Goal: Information Seeking & Learning: Learn about a topic

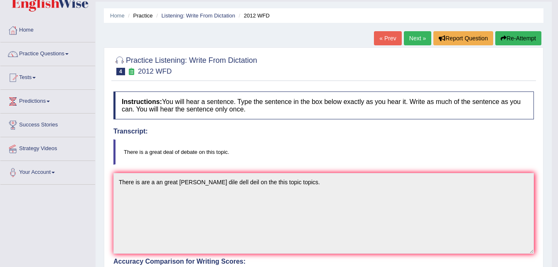
scroll to position [22, 0]
click at [516, 37] on button "Re-Attempt" at bounding box center [519, 39] width 46 height 14
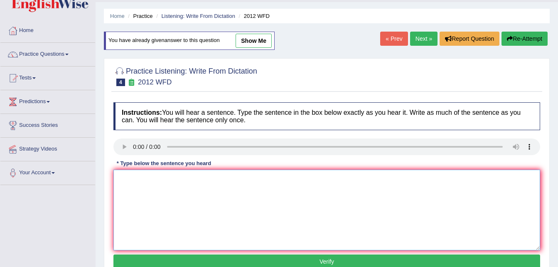
click at [151, 190] on textarea at bounding box center [327, 210] width 427 height 81
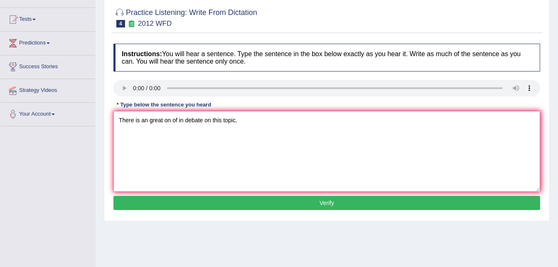
scroll to position [93, 0]
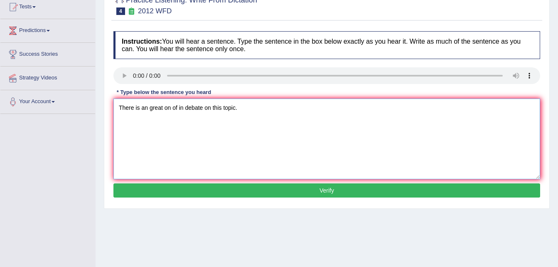
type textarea "There is an great on of in debate on this topic."
click at [321, 190] on button "Verify" at bounding box center [327, 190] width 427 height 14
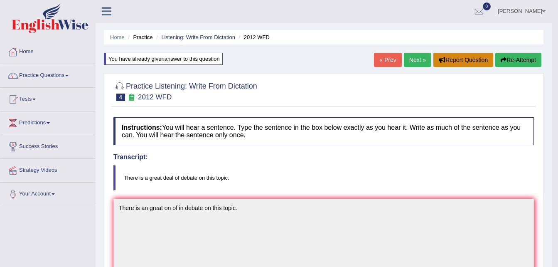
scroll to position [0, 0]
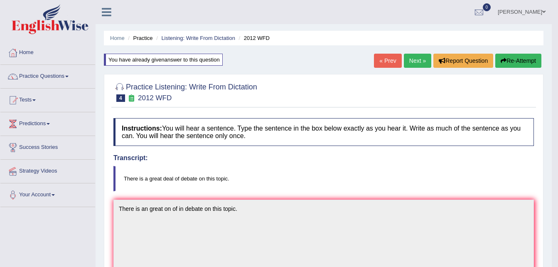
click at [520, 61] on button "Re-Attempt" at bounding box center [519, 61] width 46 height 14
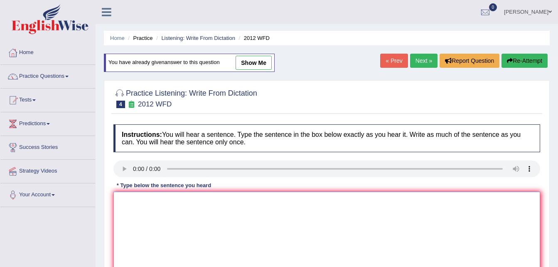
click at [208, 207] on textarea at bounding box center [327, 232] width 427 height 81
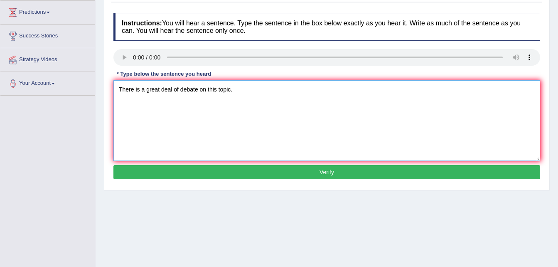
scroll to position [125, 0]
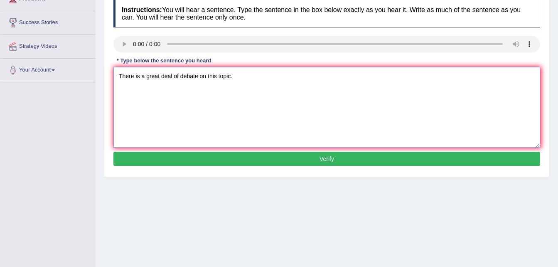
type textarea "There is a great deal of debate on this topic."
click at [339, 160] on button "Verify" at bounding box center [327, 159] width 427 height 14
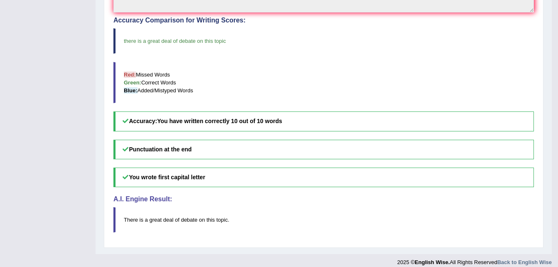
scroll to position [276, 0]
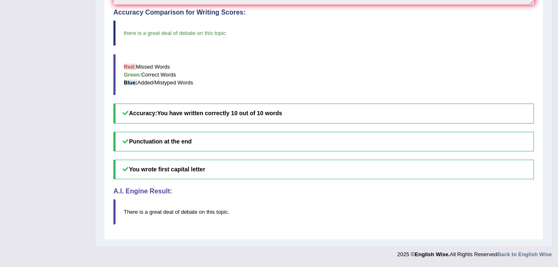
drag, startPoint x: 227, startPoint y: 33, endPoint x: 130, endPoint y: 32, distance: 96.9
click at [130, 32] on blockquote "there is a great deal of debate on this topic" at bounding box center [324, 32] width 421 height 25
drag, startPoint x: 231, startPoint y: 215, endPoint x: 124, endPoint y: 215, distance: 106.4
click at [124, 215] on blockquote "There is a great deal of debate on this topic ." at bounding box center [324, 211] width 421 height 25
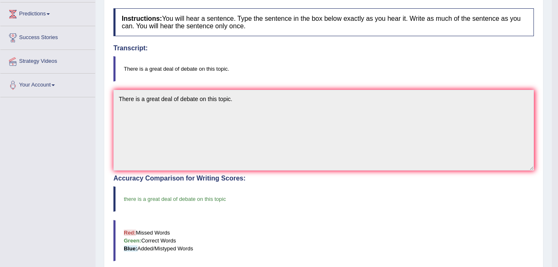
scroll to position [109, 0]
click at [101, 85] on div "Home Practice Listening: Write From Dictation 2012 WFD You have already given a…" at bounding box center [324, 152] width 457 height 522
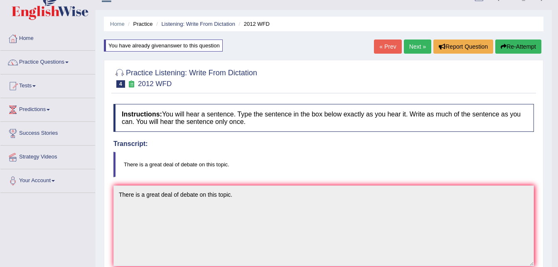
scroll to position [0, 0]
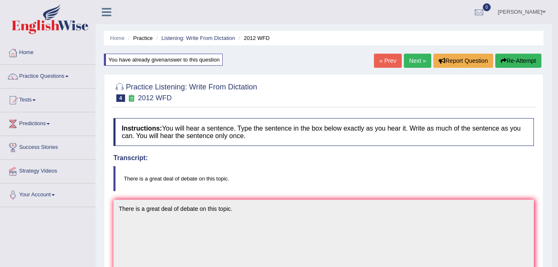
click at [411, 59] on link "Next »" at bounding box center [417, 61] width 27 height 14
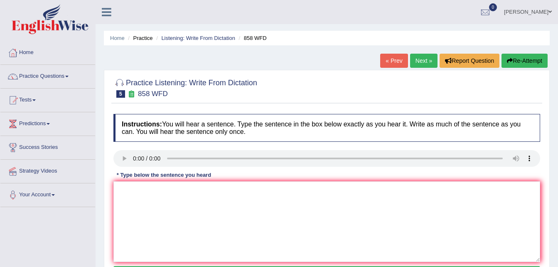
click at [266, 99] on div at bounding box center [327, 87] width 427 height 25
click at [153, 196] on textarea at bounding box center [327, 221] width 427 height 81
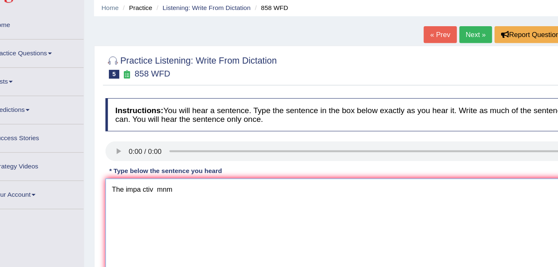
drag, startPoint x: 153, startPoint y: 195, endPoint x: 169, endPoint y: 197, distance: 16.3
click at [169, 197] on textarea "The impa ctiv mnm" at bounding box center [327, 221] width 427 height 81
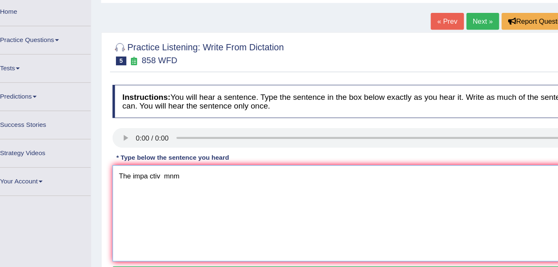
scroll to position [6, 0]
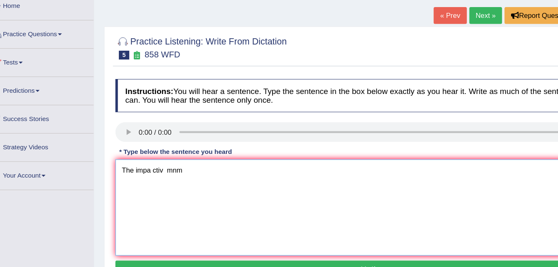
click at [179, 218] on textarea "The impa ctiv mnm" at bounding box center [327, 215] width 427 height 81
click at [181, 182] on textarea "The impa ctiv mnm" at bounding box center [327, 215] width 427 height 81
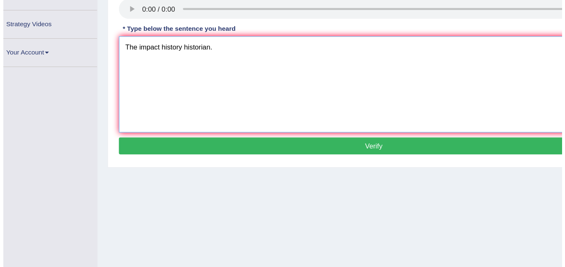
scroll to position [109, 0]
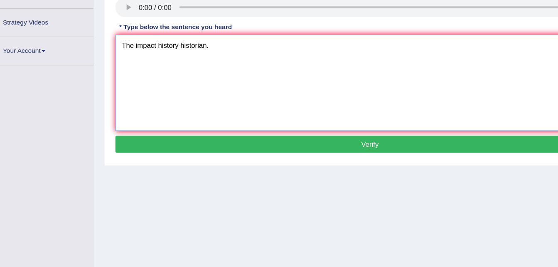
type textarea "The impact history historian."
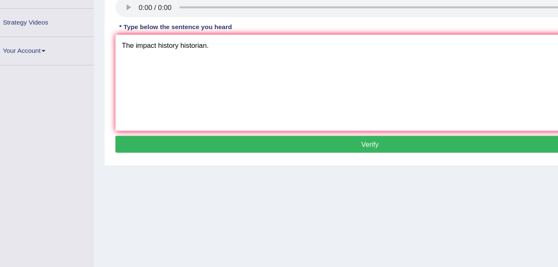
click at [328, 165] on button "Verify" at bounding box center [327, 164] width 427 height 14
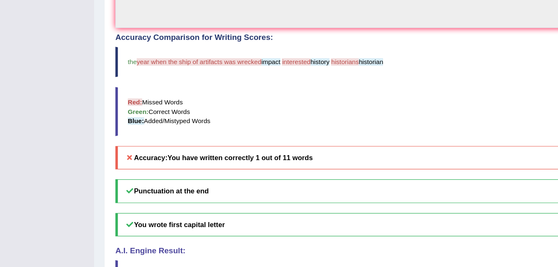
scroll to position [272, 0]
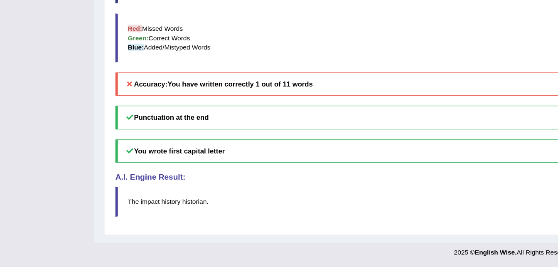
click at [308, 216] on blockquote "The impact history historian ." at bounding box center [324, 211] width 421 height 25
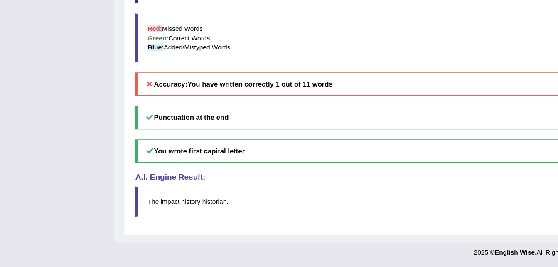
drag, startPoint x: 388, startPoint y: 183, endPoint x: 318, endPoint y: 190, distance: 70.3
click at [318, 190] on div "Punctuation at the end You wrote first capital letter A.I. Engine Result: The i…" at bounding box center [324, 177] width 421 height 93
drag, startPoint x: 338, startPoint y: 181, endPoint x: 361, endPoint y: 172, distance: 24.6
click at [388, 177] on div "Punctuation at the end You wrote first capital letter A.I. Engine Result: The i…" at bounding box center [324, 177] width 421 height 93
drag, startPoint x: 267, startPoint y: 111, endPoint x: 254, endPoint y: 116, distance: 14.0
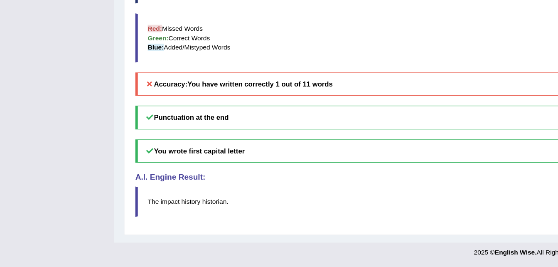
click at [307, 111] on h5 "Accuracy: You have written correctly 1 out of 11 words" at bounding box center [324, 114] width 421 height 20
drag, startPoint x: 130, startPoint y: 114, endPoint x: 98, endPoint y: 133, distance: 37.5
click at [119, 129] on div "Instructions: You will hear a sentence. Type the sentence in the box below exac…" at bounding box center [323, 36] width 425 height 397
drag, startPoint x: 11, startPoint y: 148, endPoint x: 219, endPoint y: 148, distance: 207.9
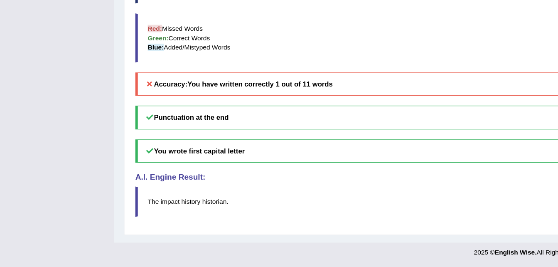
drag, startPoint x: 185, startPoint y: 157, endPoint x: 280, endPoint y: 137, distance: 96.8
click at [217, 144] on h5 "Punctuation at the end" at bounding box center [324, 141] width 421 height 20
drag, startPoint x: 280, startPoint y: 137, endPoint x: 296, endPoint y: 128, distance: 18.8
click at [285, 133] on h5 "Punctuation at the end" at bounding box center [324, 141] width 421 height 20
drag, startPoint x: 296, startPoint y: 128, endPoint x: 323, endPoint y: 122, distance: 26.9
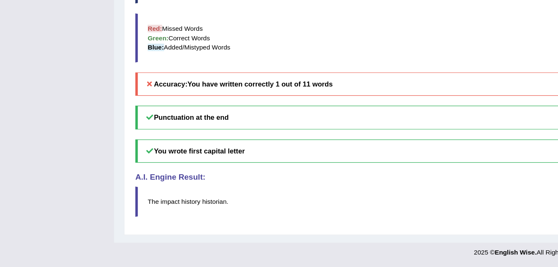
click at [307, 125] on div "Instructions: You will hear a sentence. Type the sentence in the box below exac…" at bounding box center [323, 36] width 425 height 397
click at [333, 121] on h5 "Accuracy: You have written correctly 1 out of 11 words" at bounding box center [324, 114] width 421 height 20
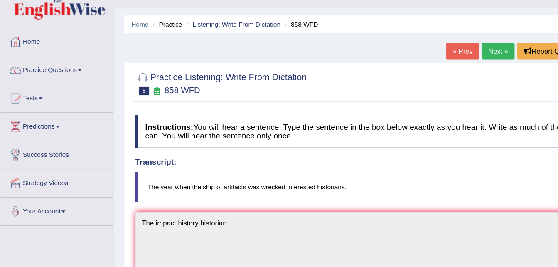
scroll to position [0, 0]
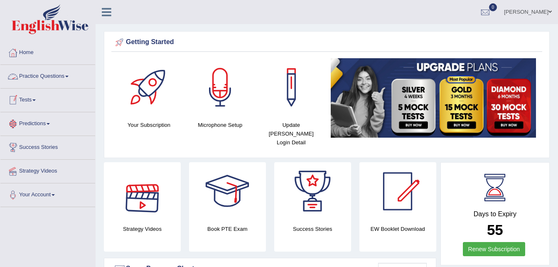
click at [42, 78] on link "Practice Questions" at bounding box center [47, 75] width 95 height 21
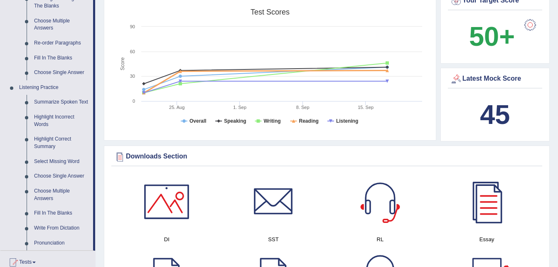
scroll to position [333, 0]
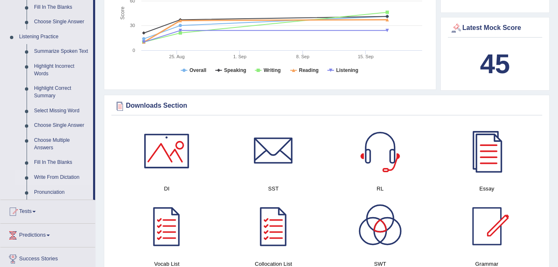
click at [55, 177] on link "Write From Dictation" at bounding box center [61, 177] width 63 height 15
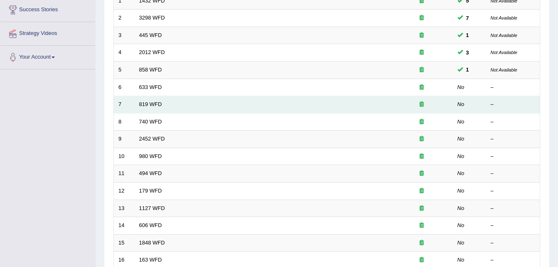
scroll to position [125, 0]
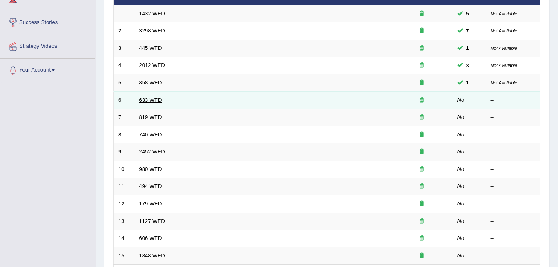
click at [148, 98] on link "633 WFD" at bounding box center [150, 100] width 23 height 6
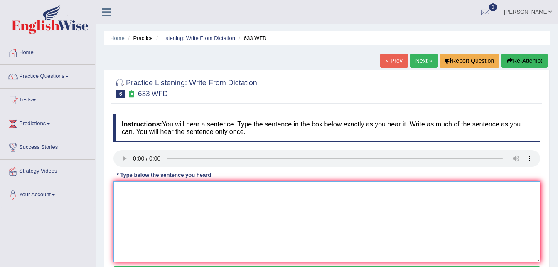
click at [132, 197] on textarea at bounding box center [327, 221] width 427 height 81
click at [392, 62] on link "« Prev" at bounding box center [393, 61] width 27 height 14
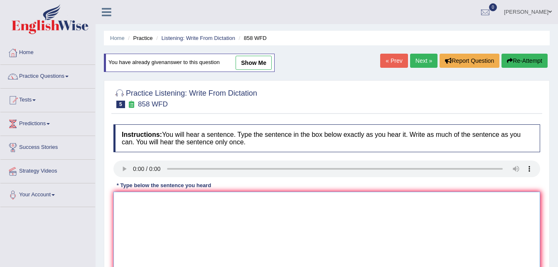
click at [136, 202] on textarea at bounding box center [327, 232] width 427 height 81
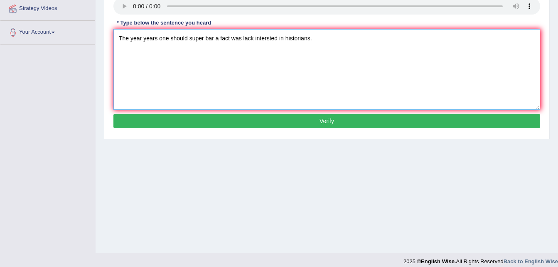
scroll to position [166, 0]
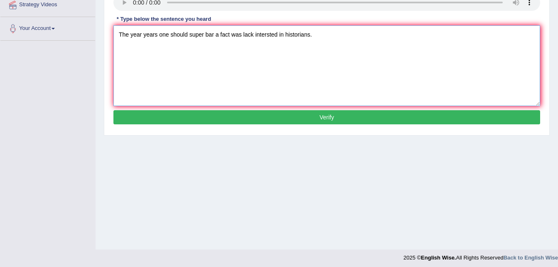
type textarea "The year years one should super bar a fact was lack intersted in historians."
click at [336, 119] on button "Verify" at bounding box center [327, 117] width 427 height 14
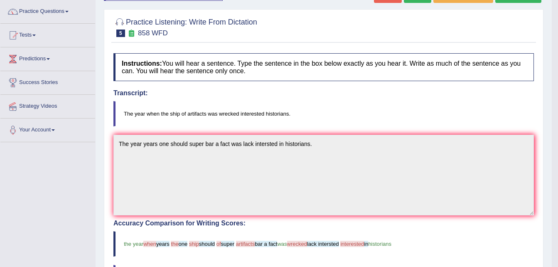
scroll to position [0, 0]
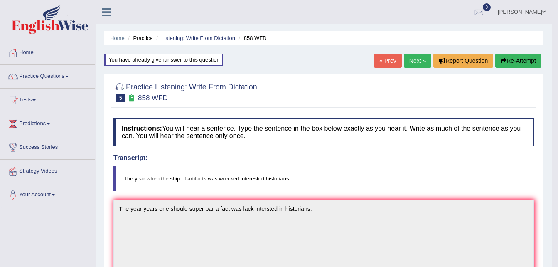
click at [526, 58] on button "Re-Attempt" at bounding box center [519, 61] width 46 height 14
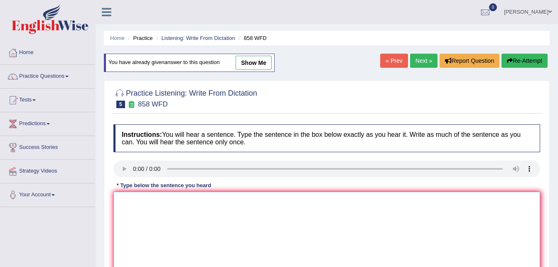
click at [158, 206] on textarea at bounding box center [327, 232] width 427 height 81
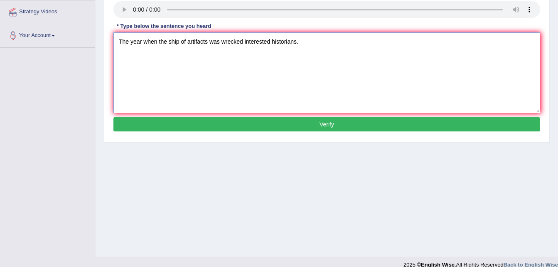
scroll to position [166, 0]
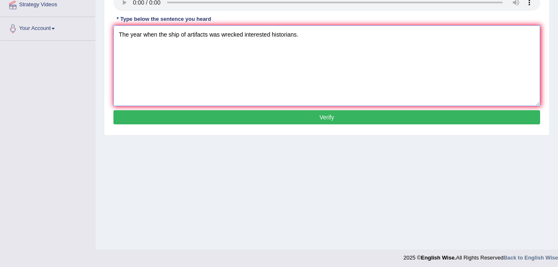
type textarea "The year when the ship of artifacts was wrecked interested historians."
click at [324, 116] on button "Verify" at bounding box center [327, 117] width 427 height 14
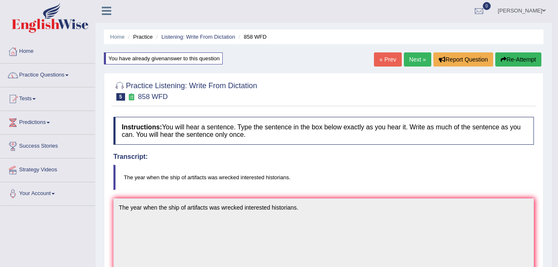
scroll to position [0, 0]
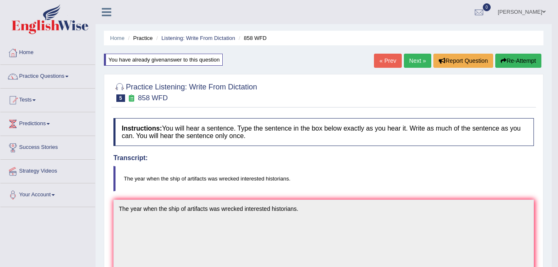
click at [417, 60] on link "Next »" at bounding box center [417, 61] width 27 height 14
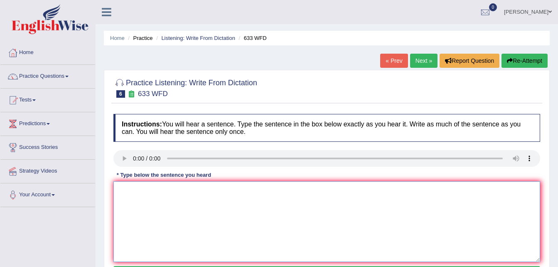
click at [162, 193] on textarea at bounding box center [327, 221] width 427 height 81
type textarea "t"
type textarea "쏟"
type textarea "t"
click at [194, 192] on textarea "The resurch resourecis show" at bounding box center [327, 221] width 427 height 81
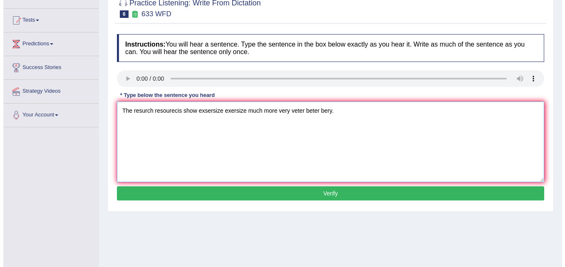
scroll to position [83, 0]
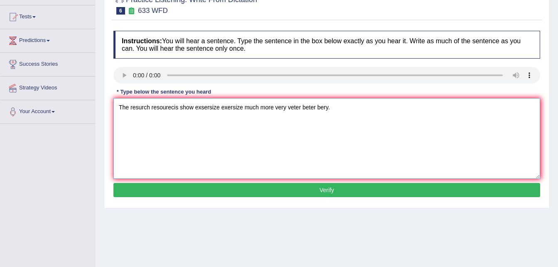
type textarea "The resurch resourecis show exsersize exersize much more very veter beter bery."
click at [343, 191] on button "Verify" at bounding box center [327, 190] width 427 height 14
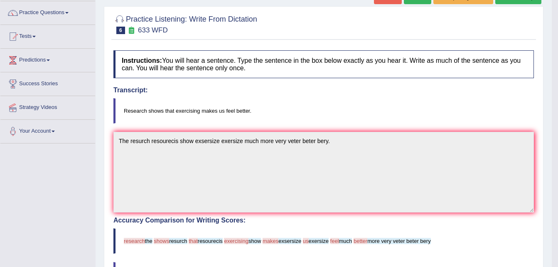
scroll to position [22, 0]
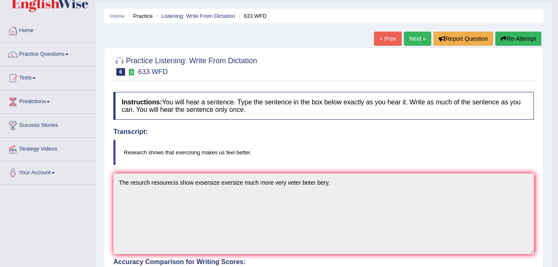
click at [519, 39] on button "Re-Attempt" at bounding box center [519, 39] width 46 height 14
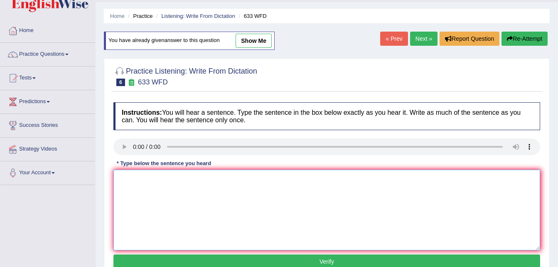
click at [134, 182] on textarea at bounding box center [327, 210] width 427 height 81
click at [147, 177] on textarea at bounding box center [327, 210] width 427 height 81
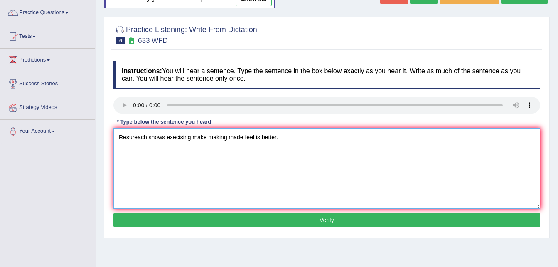
type textarea "Resureach shows execising make making made feel is better."
click at [321, 222] on button "Verify" at bounding box center [327, 220] width 427 height 14
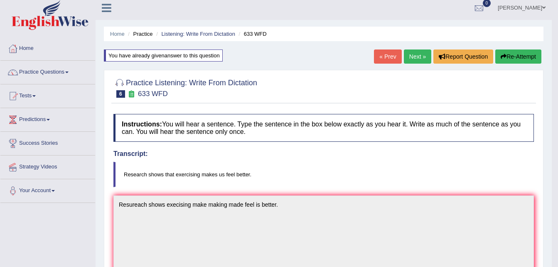
scroll to position [0, 0]
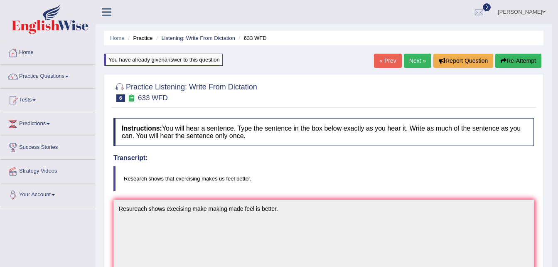
click at [521, 61] on button "Re-Attempt" at bounding box center [519, 61] width 46 height 14
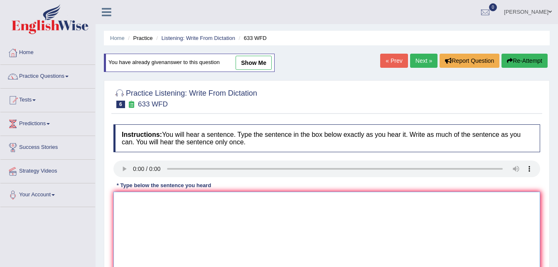
click at [149, 217] on textarea at bounding box center [327, 232] width 427 height 81
click at [143, 216] on textarea at bounding box center [327, 232] width 427 height 81
type textarea "r"
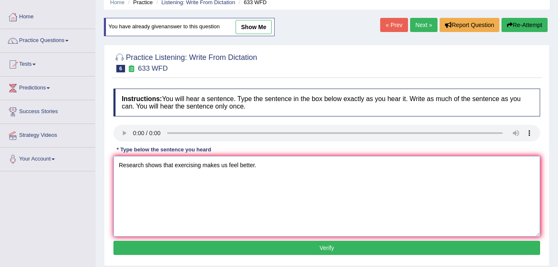
scroll to position [83, 0]
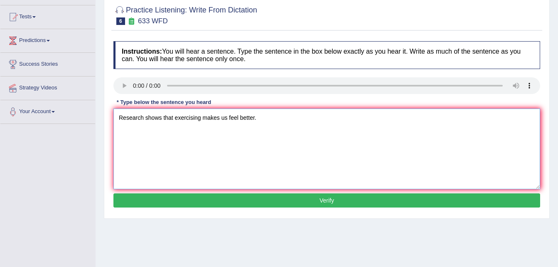
type textarea "Research shows that exercising makes us feel better."
click at [312, 199] on button "Verify" at bounding box center [327, 200] width 427 height 14
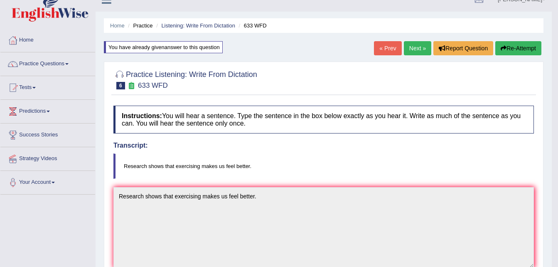
scroll to position [0, 0]
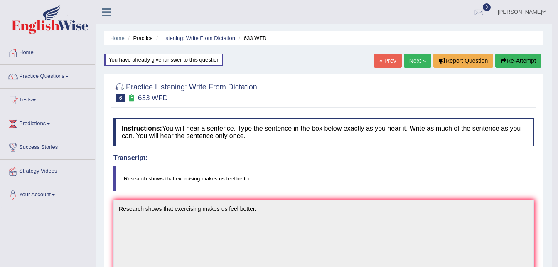
click at [514, 59] on button "Re-Attempt" at bounding box center [519, 61] width 46 height 14
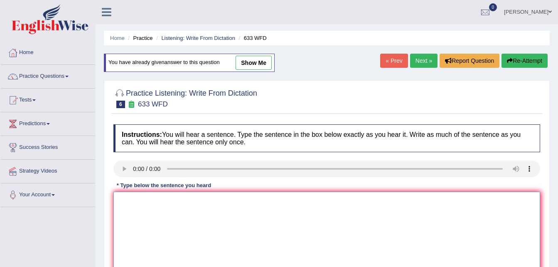
click at [138, 215] on textarea at bounding box center [327, 232] width 427 height 81
click at [200, 195] on textarea "Research shows that" at bounding box center [327, 232] width 427 height 81
click at [264, 198] on textarea "Research shows that exercising makes us feel better." at bounding box center [327, 232] width 427 height 81
type textarea "Research shows that exercising makes us feel better."
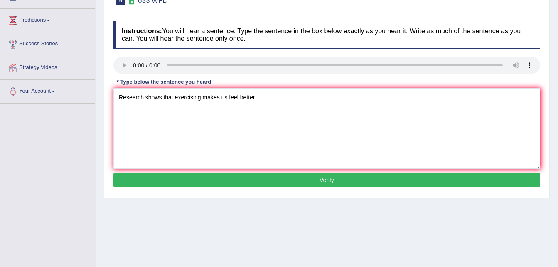
scroll to position [125, 0]
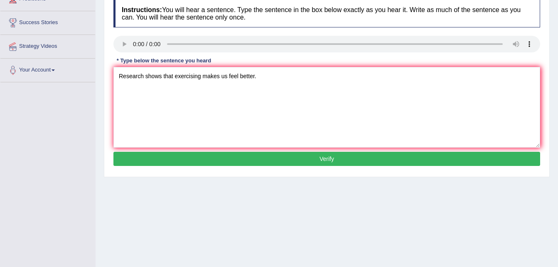
click at [335, 155] on button "Verify" at bounding box center [327, 159] width 427 height 14
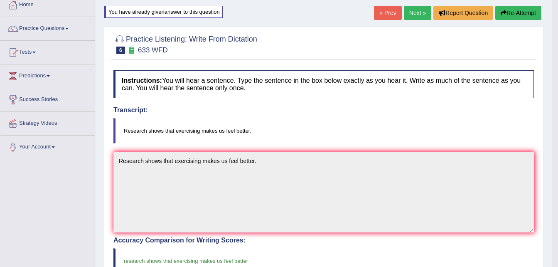
scroll to position [26, 0]
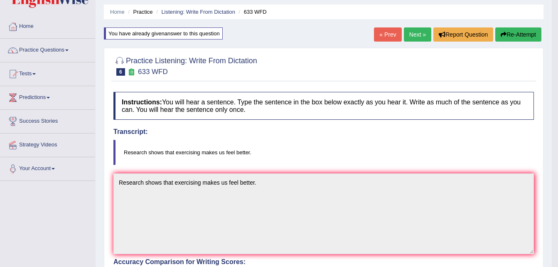
click at [526, 34] on button "Re-Attempt" at bounding box center [519, 34] width 46 height 14
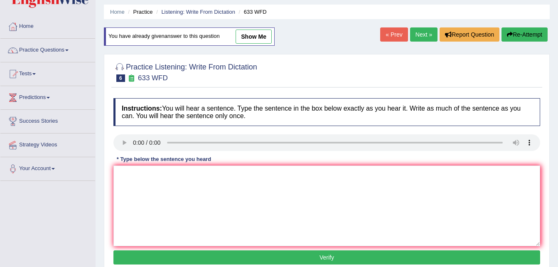
click at [417, 37] on link "Next »" at bounding box center [423, 34] width 27 height 14
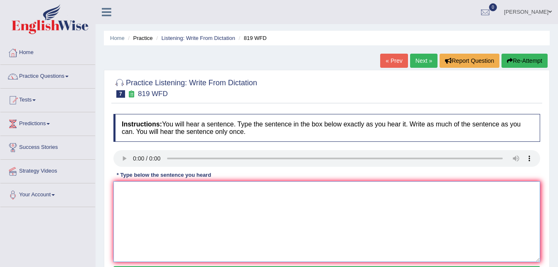
click at [166, 195] on textarea at bounding box center [327, 221] width 427 height 81
drag, startPoint x: 191, startPoint y: 195, endPoint x: 234, endPoint y: 198, distance: 42.5
click at [191, 195] on textarea "The plans plan to continune on your line online." at bounding box center [327, 221] width 427 height 81
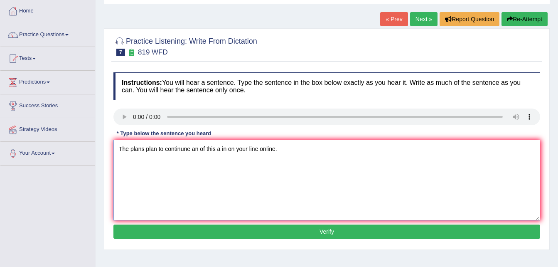
type textarea "The plans plan to continune an of this a in on your line online."
click at [309, 230] on button "Verify" at bounding box center [327, 232] width 427 height 14
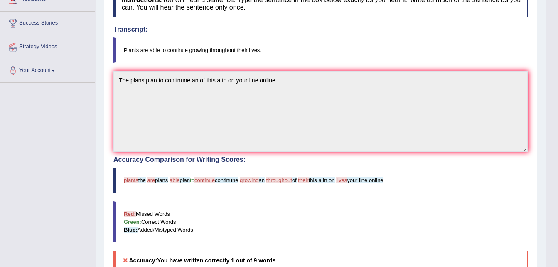
scroll to position [105, 0]
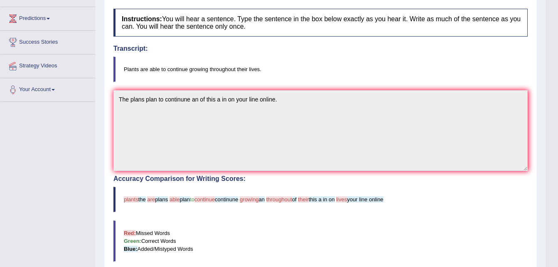
click at [106, 100] on div "Practice Listening: Write From Dictation 7 819 WFD Instructions: You will hear …" at bounding box center [321, 186] width 434 height 442
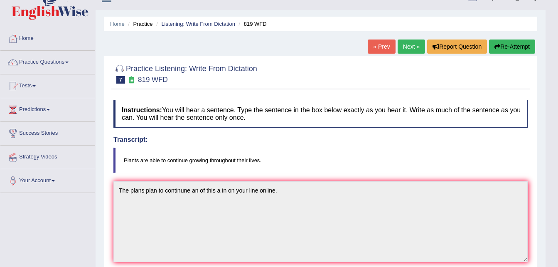
scroll to position [0, 0]
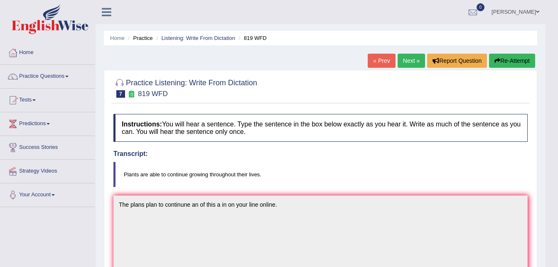
click at [512, 57] on button "Re-Attempt" at bounding box center [512, 61] width 46 height 14
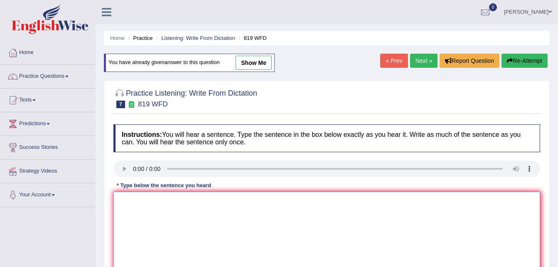
click at [155, 204] on textarea at bounding box center [327, 232] width 427 height 81
paste textarea "The plans plan to continune an of this a in on your line online."
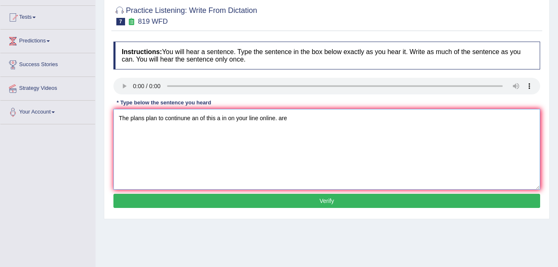
scroll to position [83, 0]
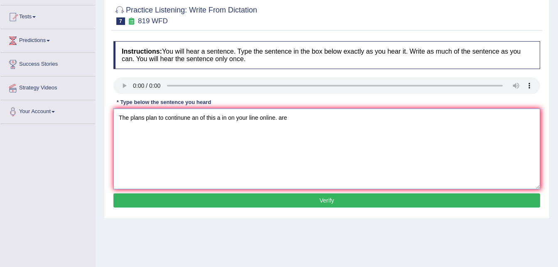
type textarea "The plans plan to continune an of this a in on your line online. are"
click at [294, 199] on button "Verify" at bounding box center [327, 200] width 427 height 14
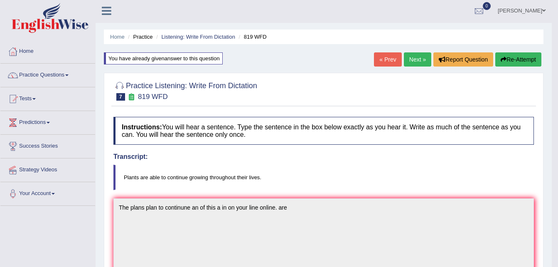
scroll to position [0, 0]
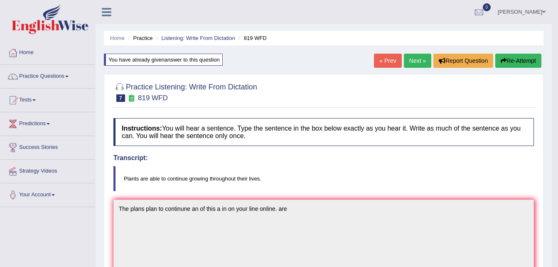
click at [522, 61] on button "Re-Attempt" at bounding box center [519, 61] width 46 height 14
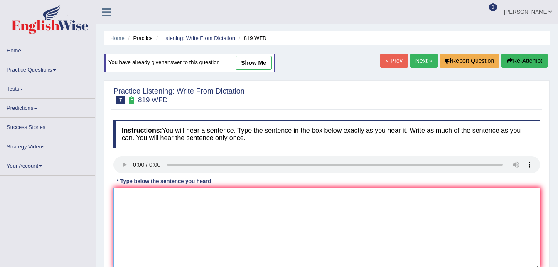
click at [158, 210] on textarea at bounding box center [327, 228] width 427 height 81
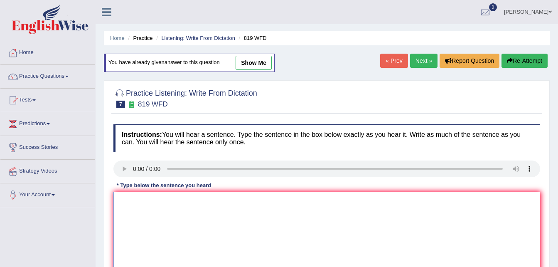
paste textarea "The plans plan to continune an of this a in on your line online."
click at [247, 201] on textarea "The plans plan to continune an of this a in on your line online." at bounding box center [327, 232] width 427 height 81
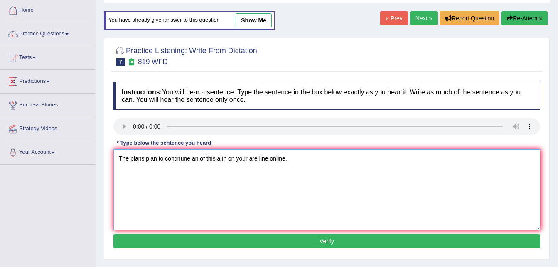
scroll to position [83, 0]
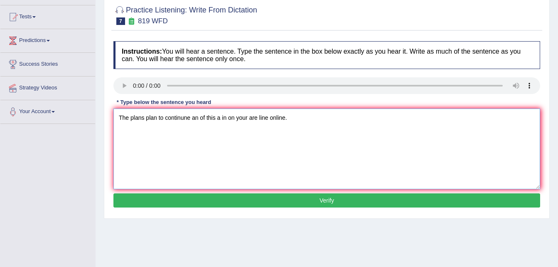
type textarea "The plans plan to continune an of this a in on your are line online."
click at [270, 202] on button "Verify" at bounding box center [327, 200] width 427 height 14
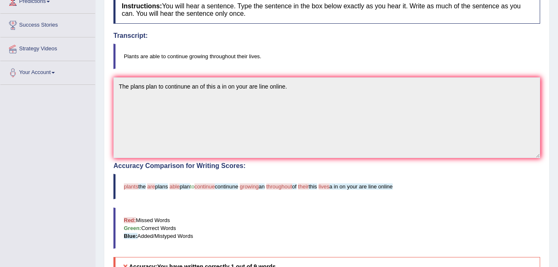
scroll to position [42, 0]
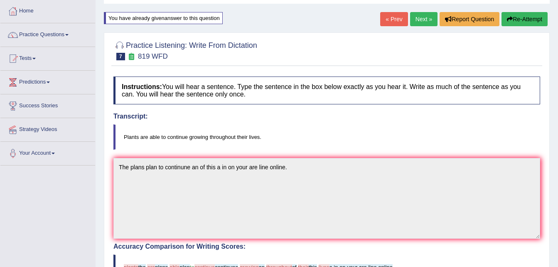
click at [535, 17] on button "Re-Attempt" at bounding box center [525, 19] width 46 height 14
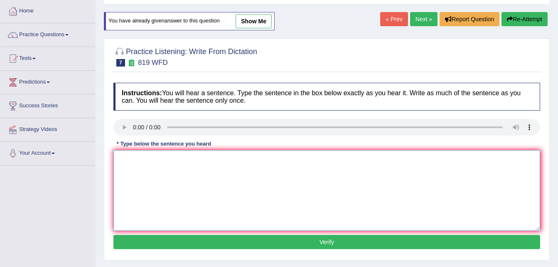
click at [141, 165] on textarea at bounding box center [327, 190] width 427 height 81
click at [214, 160] on textarea "Plant plants are cotinue growing" at bounding box center [327, 190] width 427 height 81
type textarea "Plant plants are able ables cotinue growing thoughtout the life."
click at [356, 243] on button "Verify" at bounding box center [327, 242] width 427 height 14
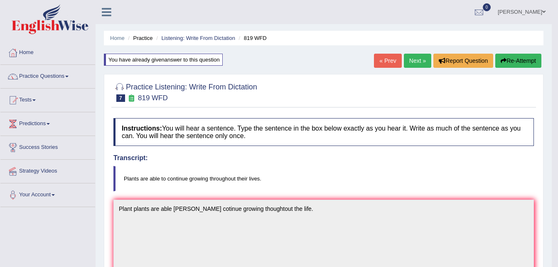
click at [524, 59] on button "Re-Attempt" at bounding box center [519, 61] width 46 height 14
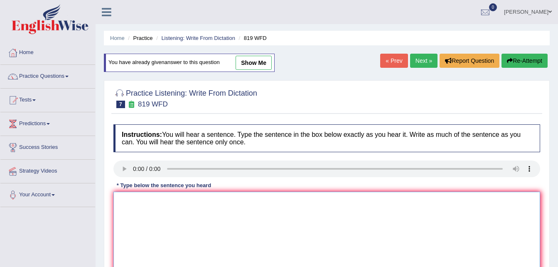
click at [152, 213] on textarea at bounding box center [327, 232] width 427 height 81
click at [144, 205] on textarea "Plants" at bounding box center [327, 232] width 427 height 81
click at [248, 207] on textarea "Plants able to contine growing" at bounding box center [327, 232] width 427 height 81
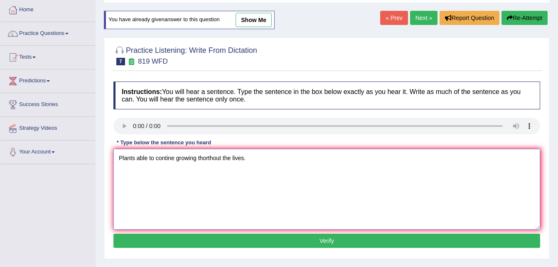
scroll to position [83, 0]
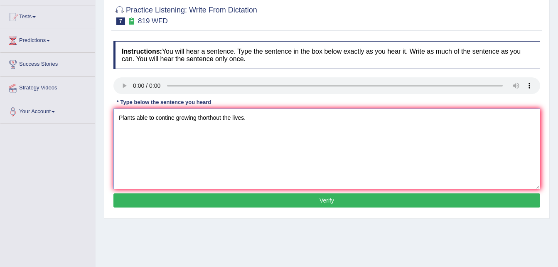
type textarea "Plants able to contine growing thorthout the lives."
click at [308, 202] on button "Verify" at bounding box center [327, 200] width 427 height 14
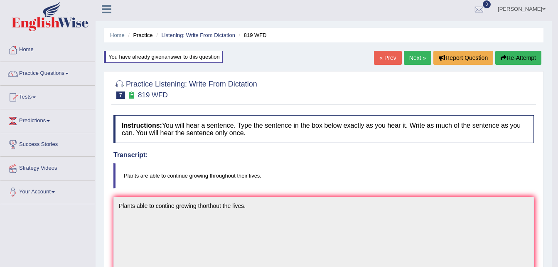
scroll to position [0, 0]
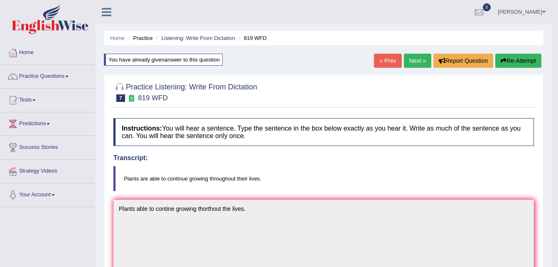
click at [521, 58] on button "Re-Attempt" at bounding box center [519, 61] width 46 height 14
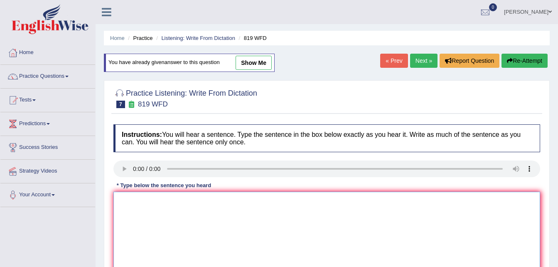
click at [150, 205] on textarea at bounding box center [327, 232] width 427 height 81
click at [227, 204] on textarea "Plants are able to continue growing" at bounding box center [327, 232] width 427 height 81
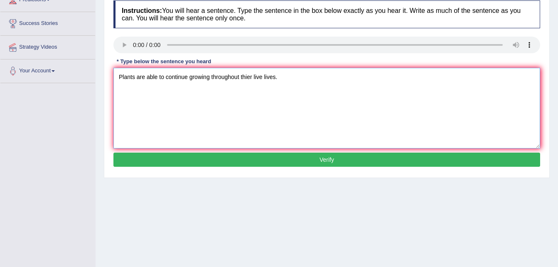
scroll to position [125, 0]
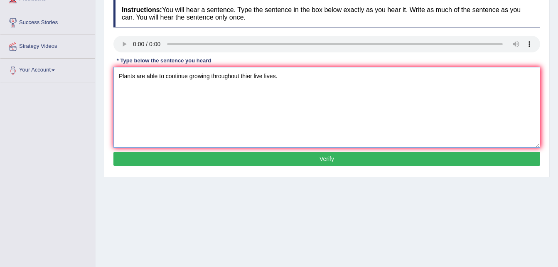
click at [253, 76] on textarea "Plants are able to continue growing throughout thier live lives." at bounding box center [327, 107] width 427 height 81
type textarea "Plants are able to continue growing throughout thier theirs live lives."
click at [326, 161] on button "Verify" at bounding box center [327, 159] width 427 height 14
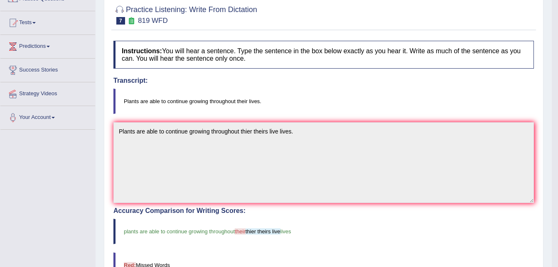
scroll to position [0, 0]
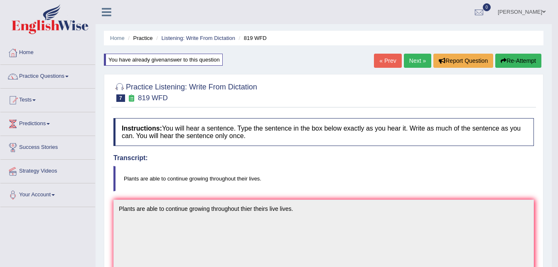
click at [524, 60] on button "Re-Attempt" at bounding box center [519, 61] width 46 height 14
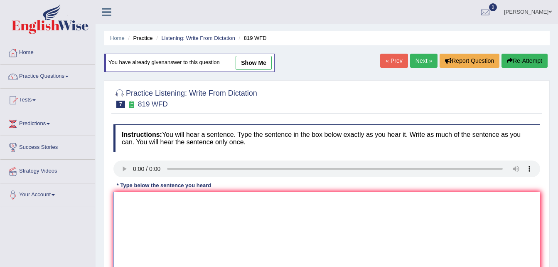
click at [130, 212] on textarea at bounding box center [327, 232] width 427 height 81
type textarea "p"
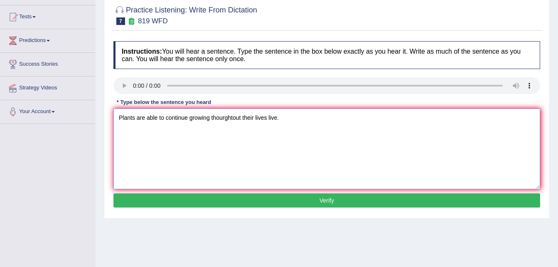
scroll to position [125, 0]
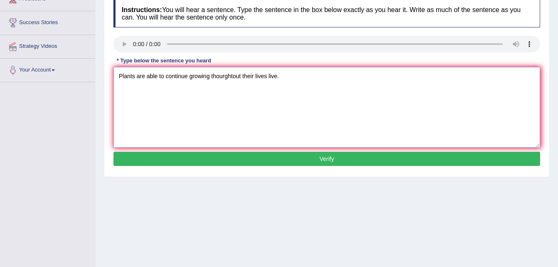
type textarea "Plants are able to continue growing thourghtout their lives live."
click at [332, 156] on button "Verify" at bounding box center [327, 159] width 427 height 14
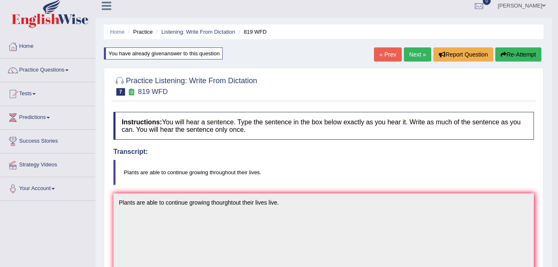
scroll to position [0, 0]
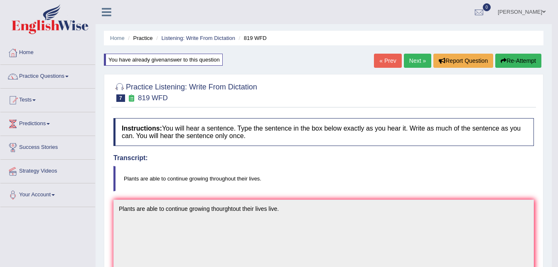
click at [506, 63] on button "Re-Attempt" at bounding box center [519, 61] width 46 height 14
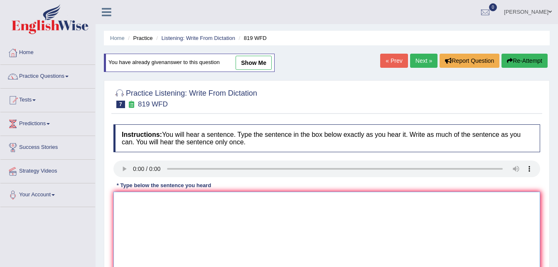
click at [163, 214] on textarea at bounding box center [327, 232] width 427 height 81
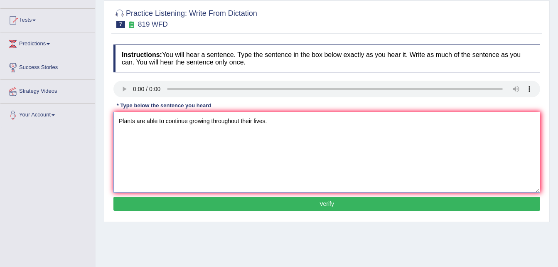
scroll to position [83, 0]
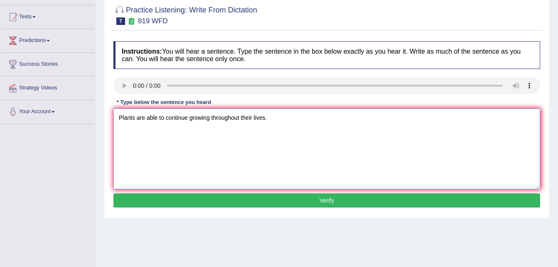
type textarea "Plants are able to continue growing throughout their lives."
click at [309, 200] on button "Verify" at bounding box center [327, 200] width 427 height 14
